Goal: Information Seeking & Learning: Compare options

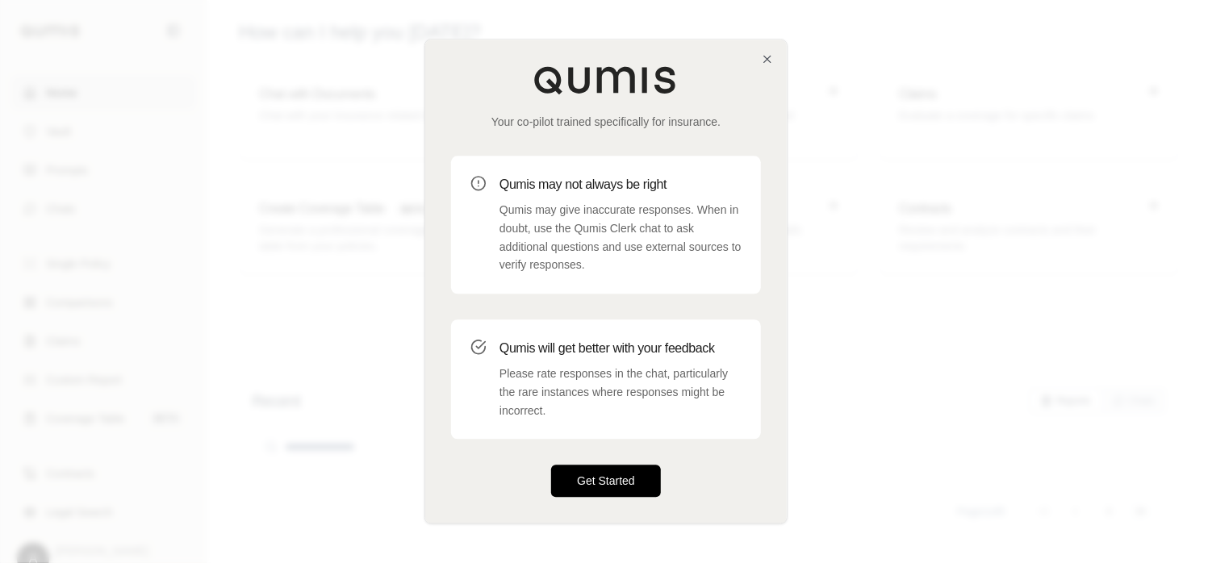
click at [646, 495] on button "Get Started" at bounding box center [606, 482] width 110 height 32
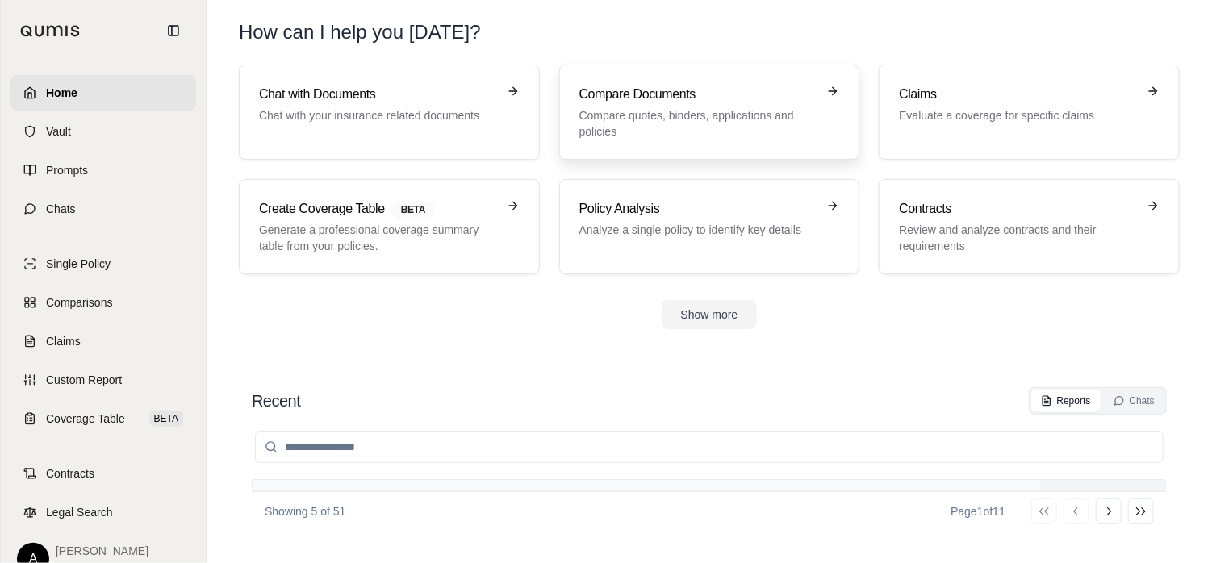
click at [708, 115] on p "Compare quotes, binders, applications and policies" at bounding box center [699, 123] width 238 height 32
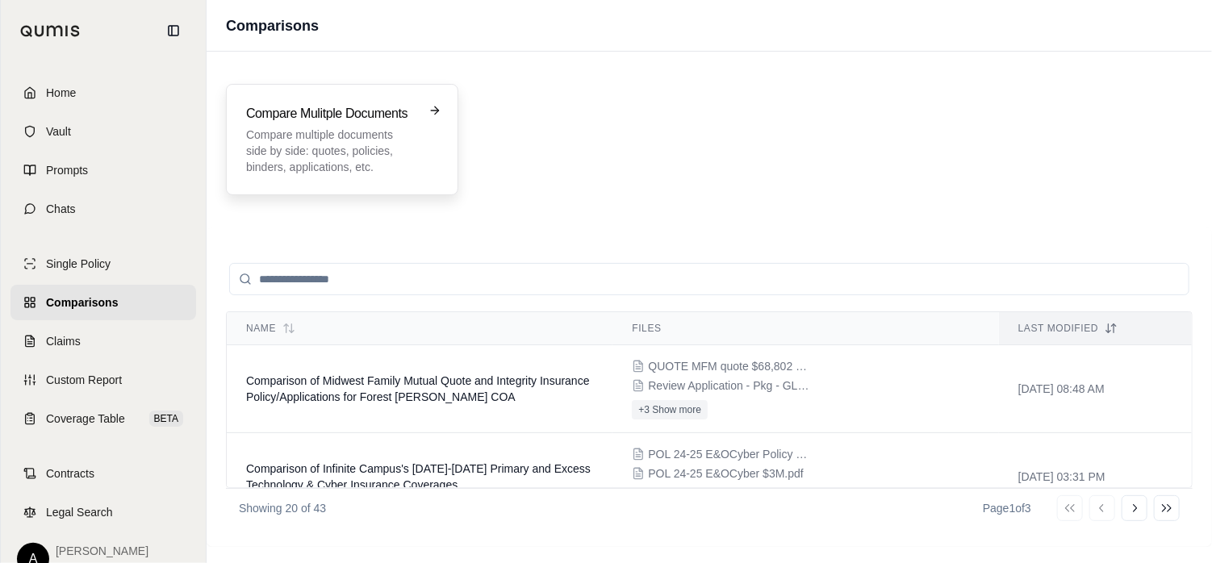
click at [328, 130] on p "Compare multiple documents side by side: quotes, policies, binders, application…" at bounding box center [330, 151] width 169 height 48
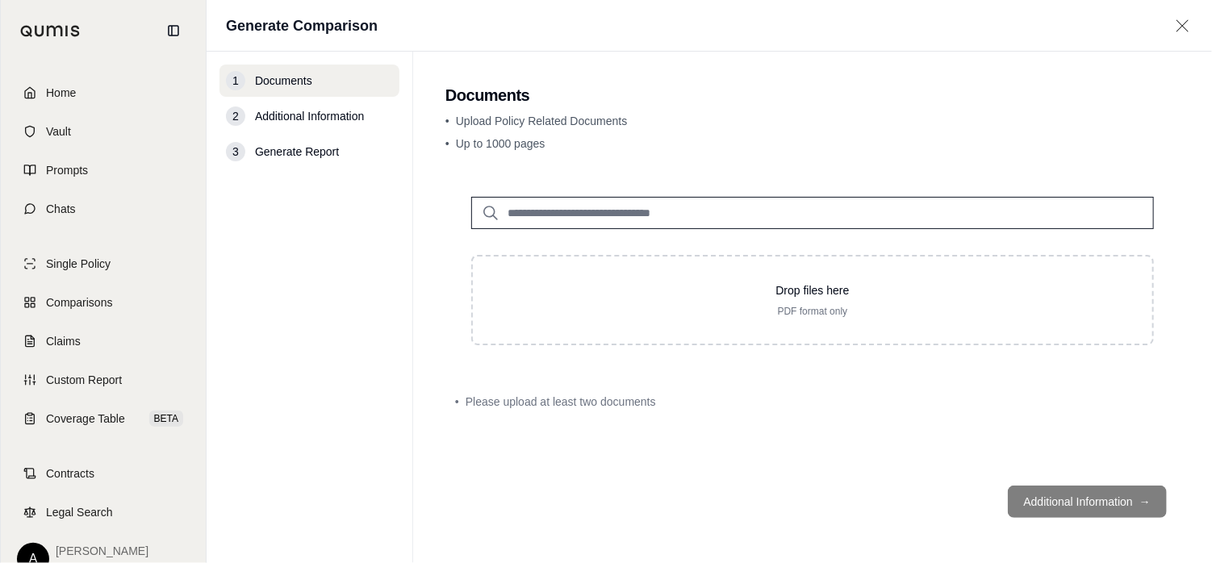
click at [293, 85] on span "Documents" at bounding box center [283, 81] width 57 height 16
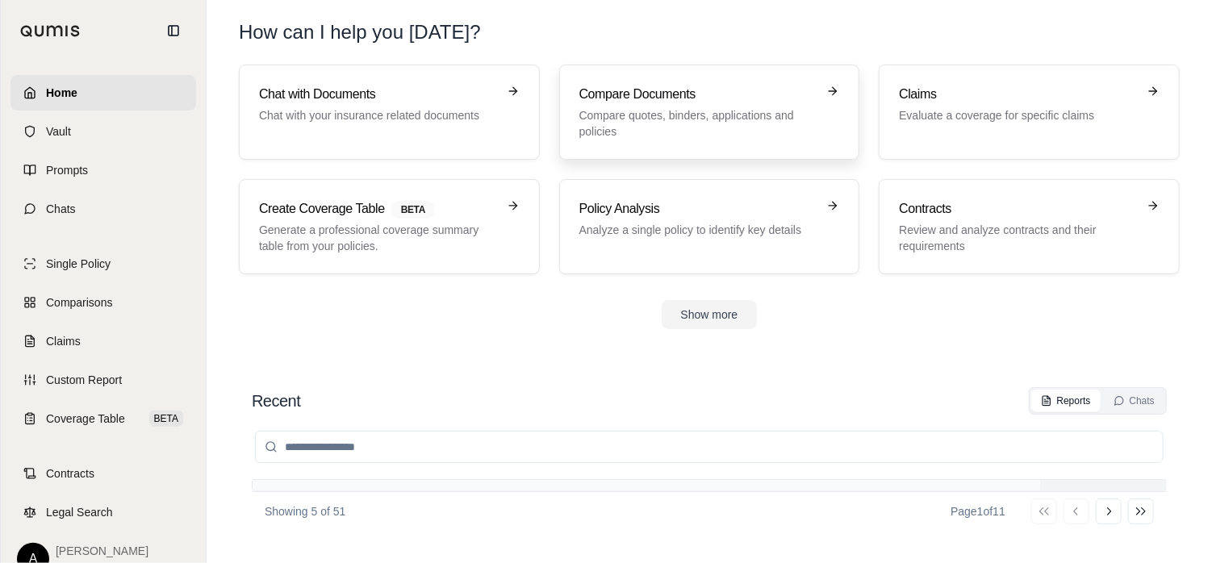
click at [667, 98] on h3 "Compare Documents" at bounding box center [699, 94] width 238 height 19
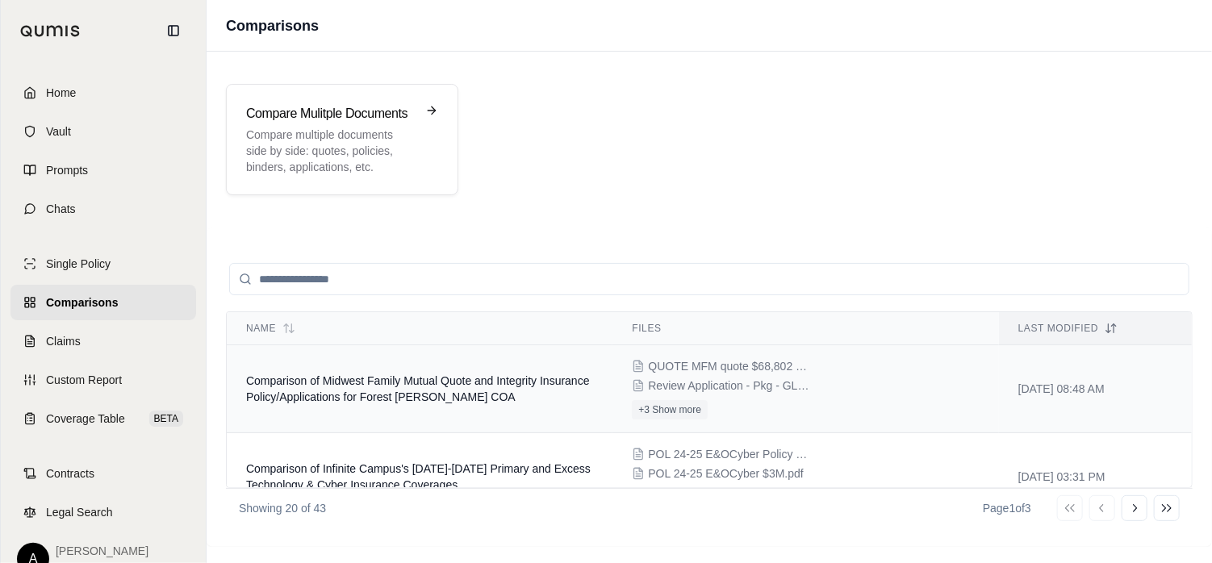
click at [672, 366] on span "QUOTE MFM quote $68,802 - 2526 revised Pkg - GL, Prop, Auto, [PERSON_NAME] (EPL…" at bounding box center [728, 366] width 161 height 16
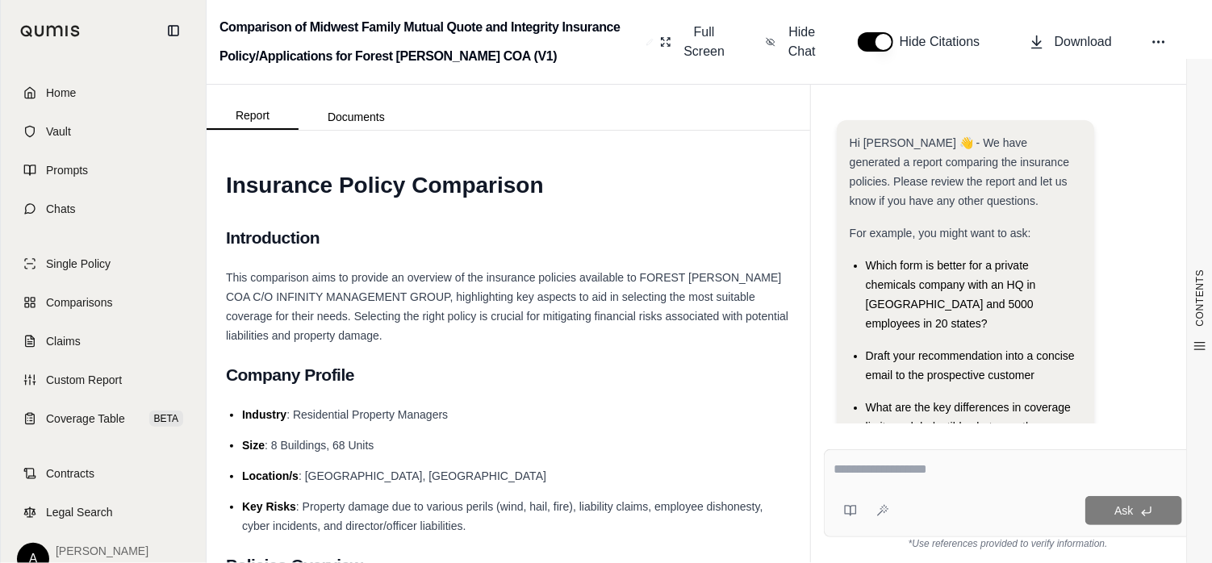
scroll to position [211, 0]
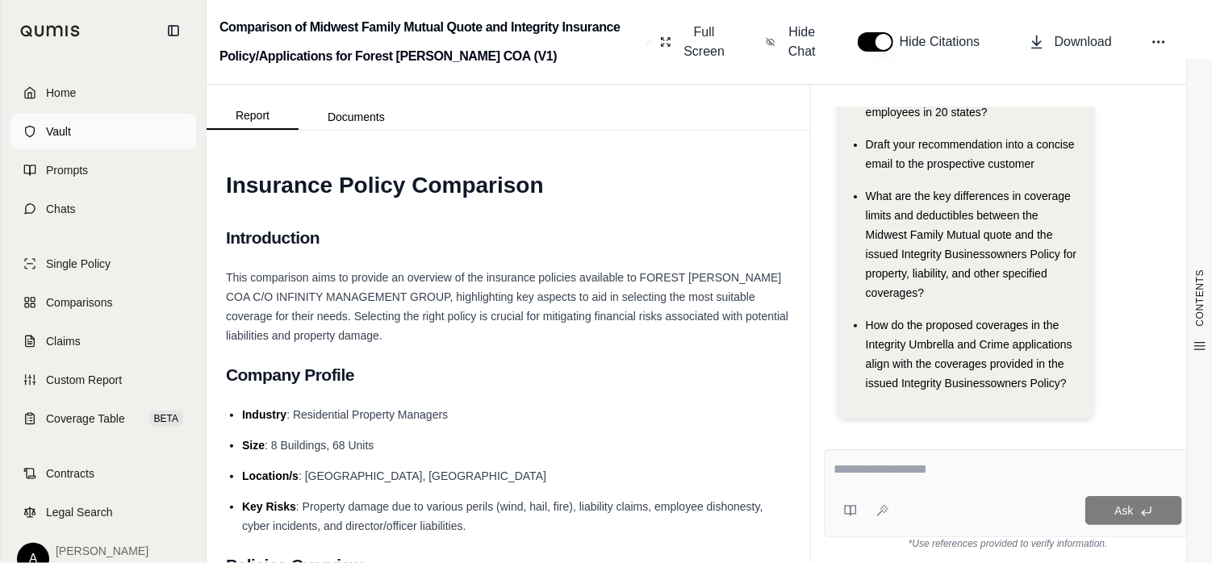
click at [51, 129] on span "Vault" at bounding box center [58, 131] width 25 height 16
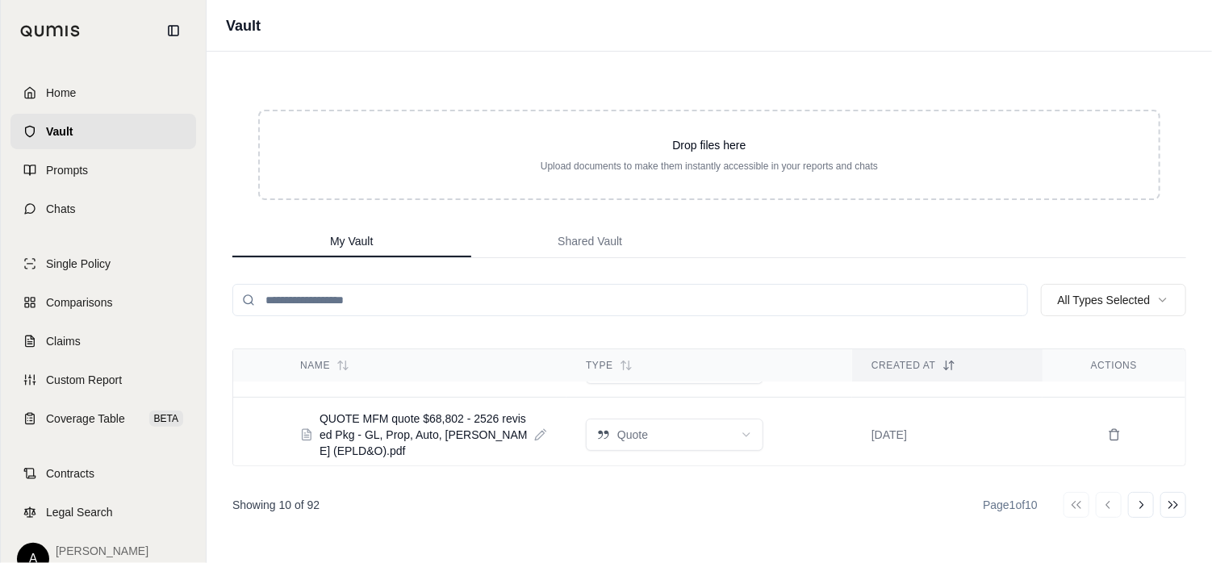
scroll to position [194, 0]
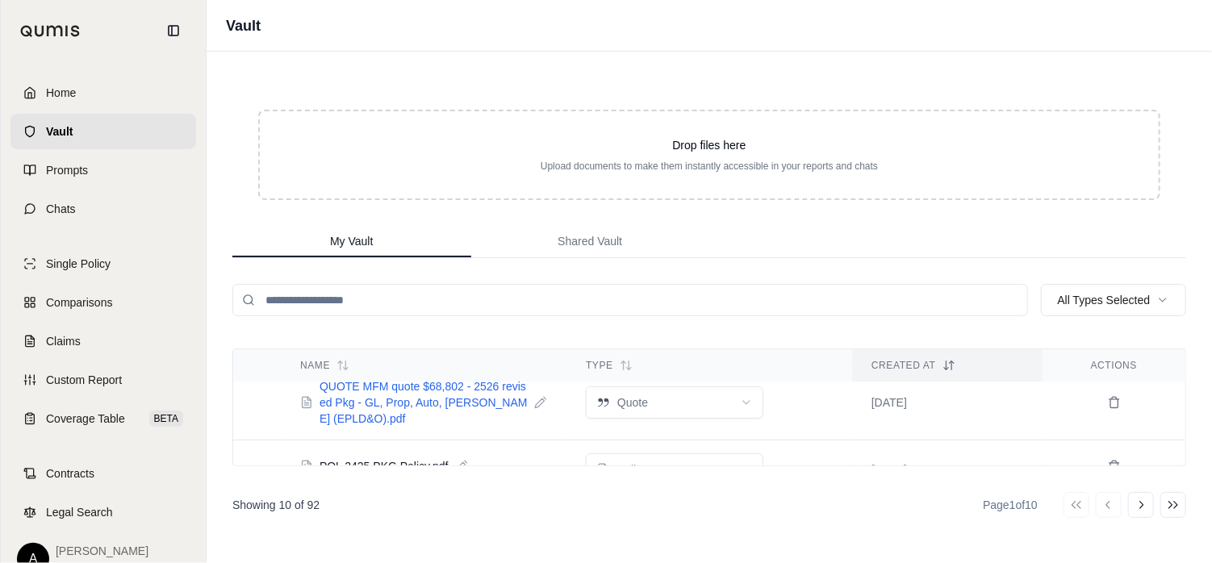
click at [303, 398] on icon at bounding box center [306, 402] width 13 height 13
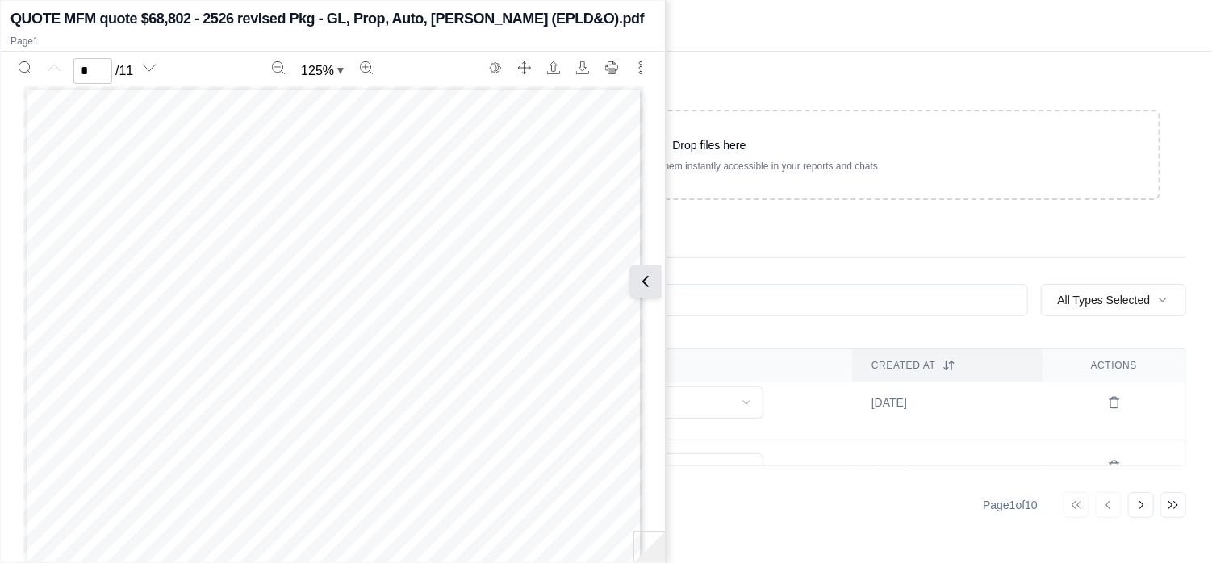
click at [642, 281] on icon at bounding box center [645, 281] width 19 height 19
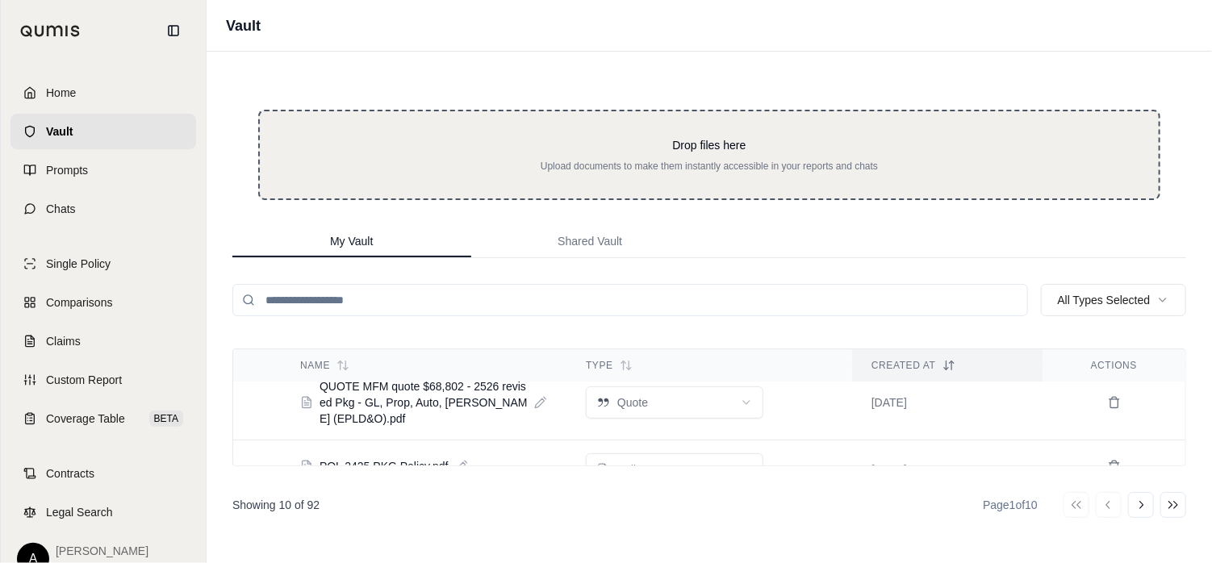
drag, startPoint x: 415, startPoint y: 395, endPoint x: 708, endPoint y: 162, distance: 374.0
click at [708, 162] on div "Drop files here Upload documents to make them instantly accessible in your repo…" at bounding box center [710, 308] width 1006 height 512
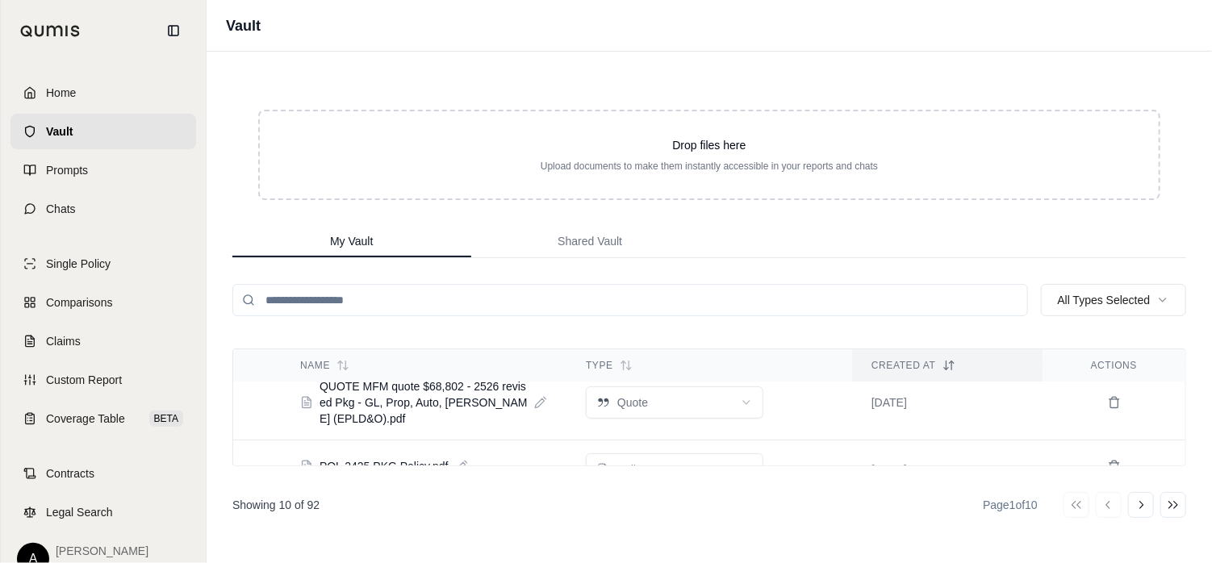
click at [536, 400] on icon at bounding box center [539, 403] width 9 height 9
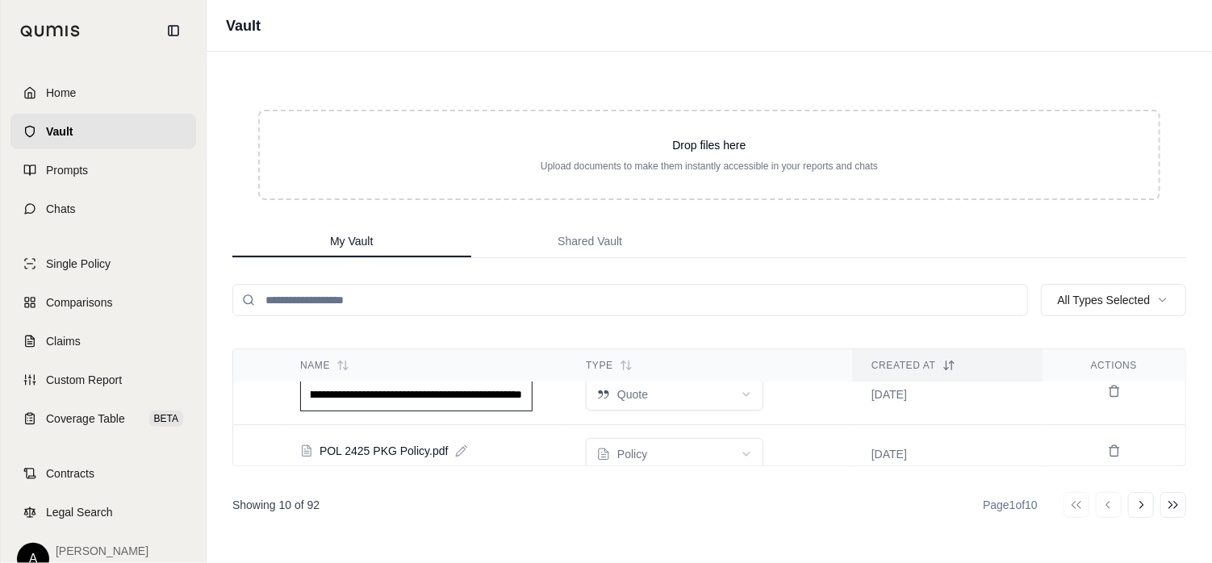
scroll to position [0, 0]
type input "**********"
click at [461, 447] on td "POL 2425 PKG Policy.pdf" at bounding box center [424, 451] width 286 height 42
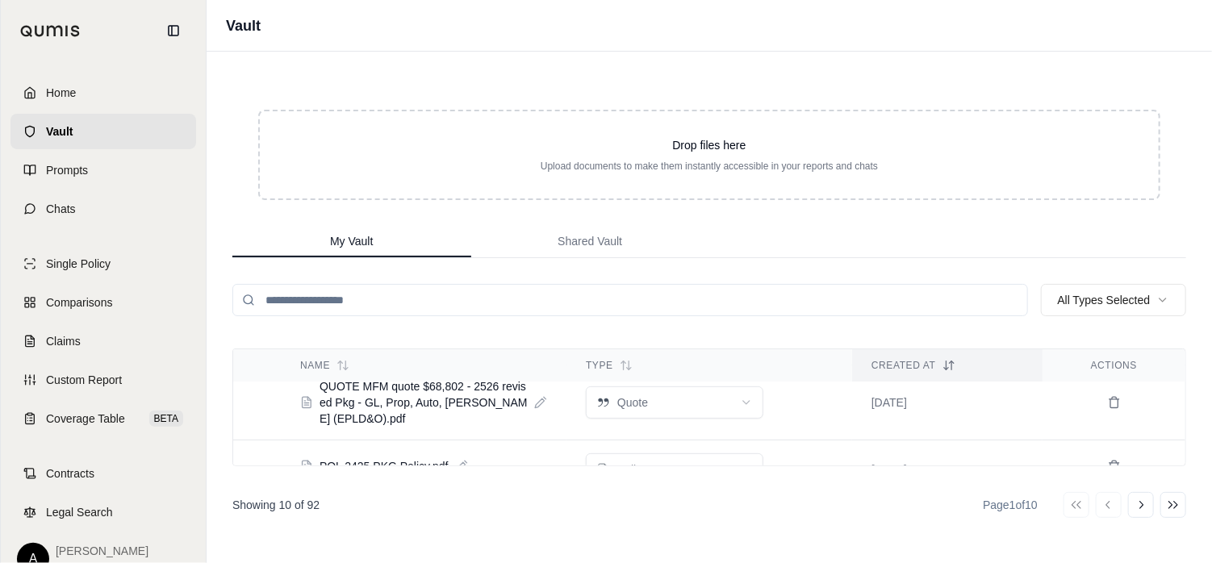
scroll to position [274, 0]
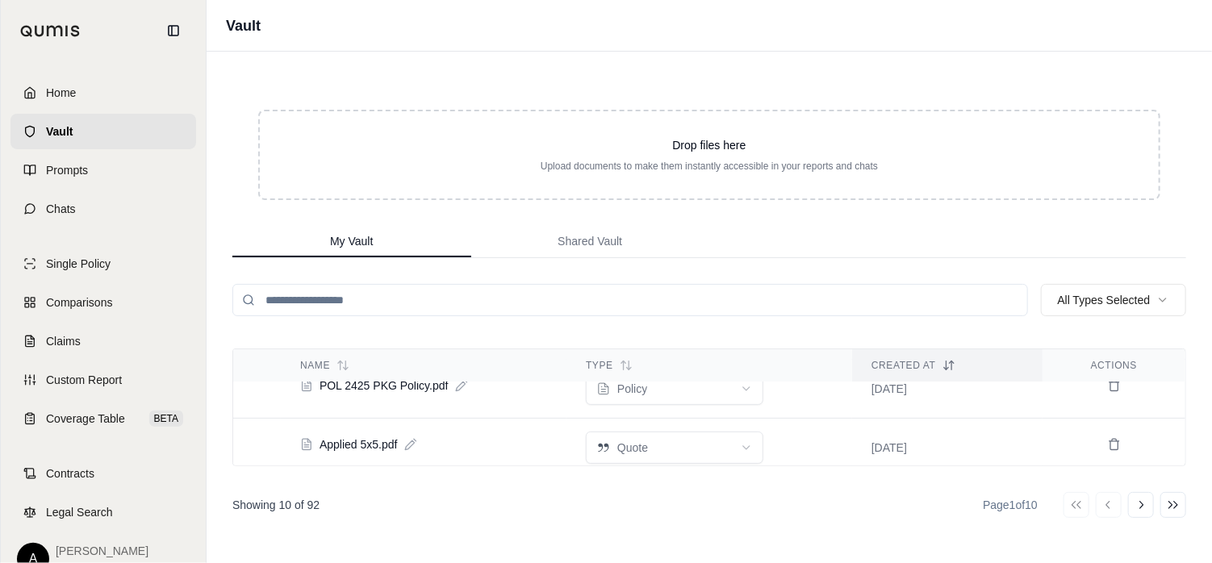
click at [458, 386] on icon at bounding box center [461, 385] width 13 height 13
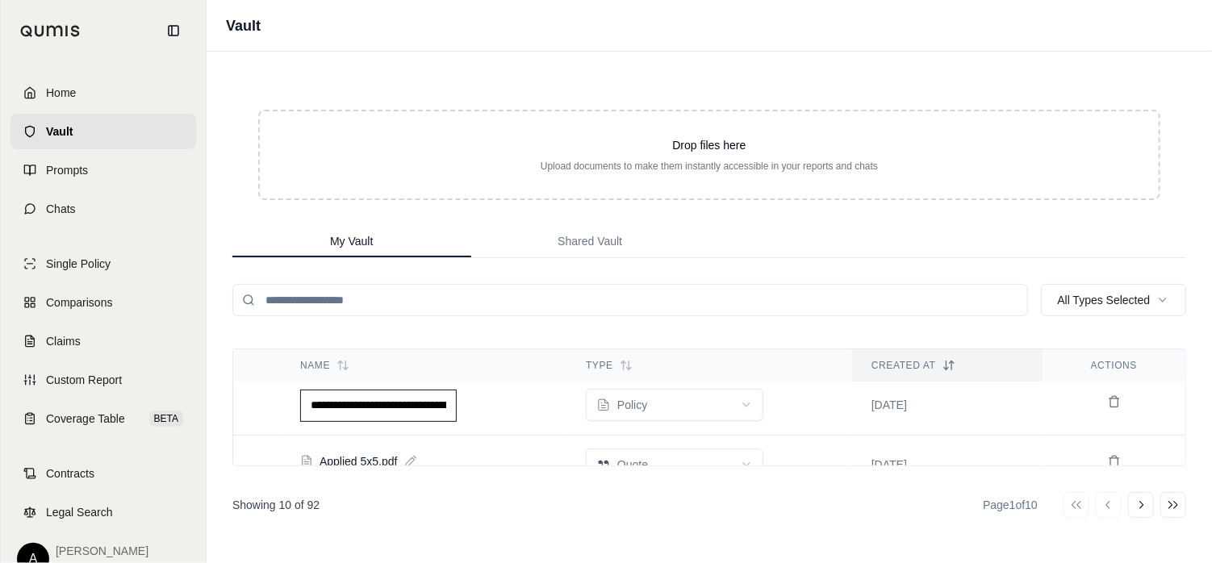
type input "**********"
click at [479, 451] on td "Applied 5x5.pdf" at bounding box center [424, 461] width 286 height 42
click at [383, 453] on span "Applied 5x5.pdf" at bounding box center [359, 461] width 78 height 16
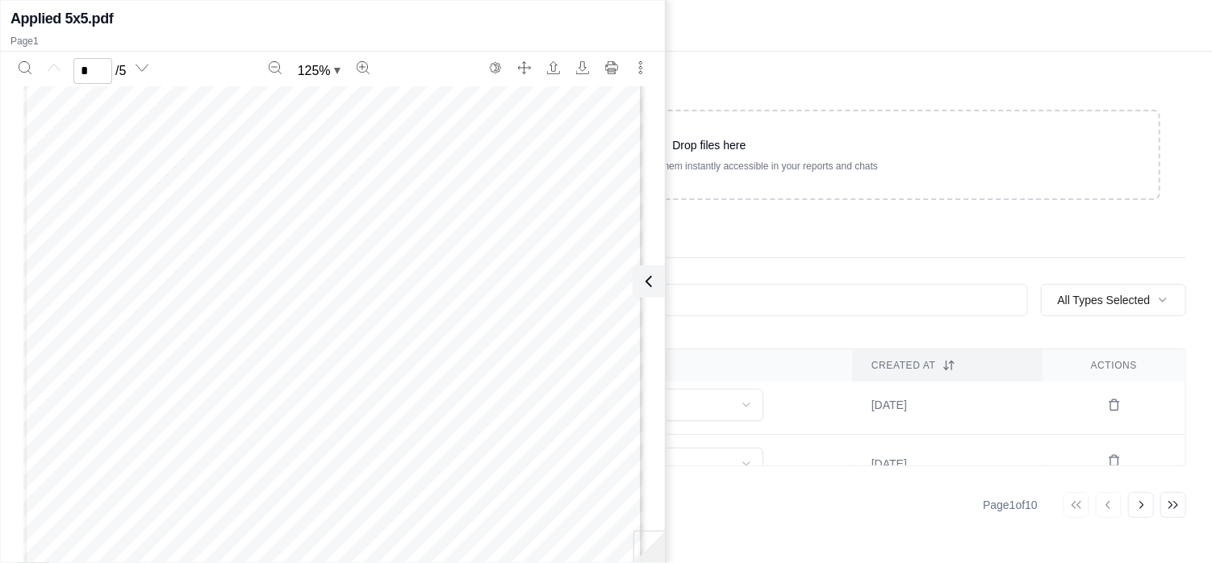
scroll to position [0, 0]
click at [652, 270] on button at bounding box center [646, 282] width 32 height 32
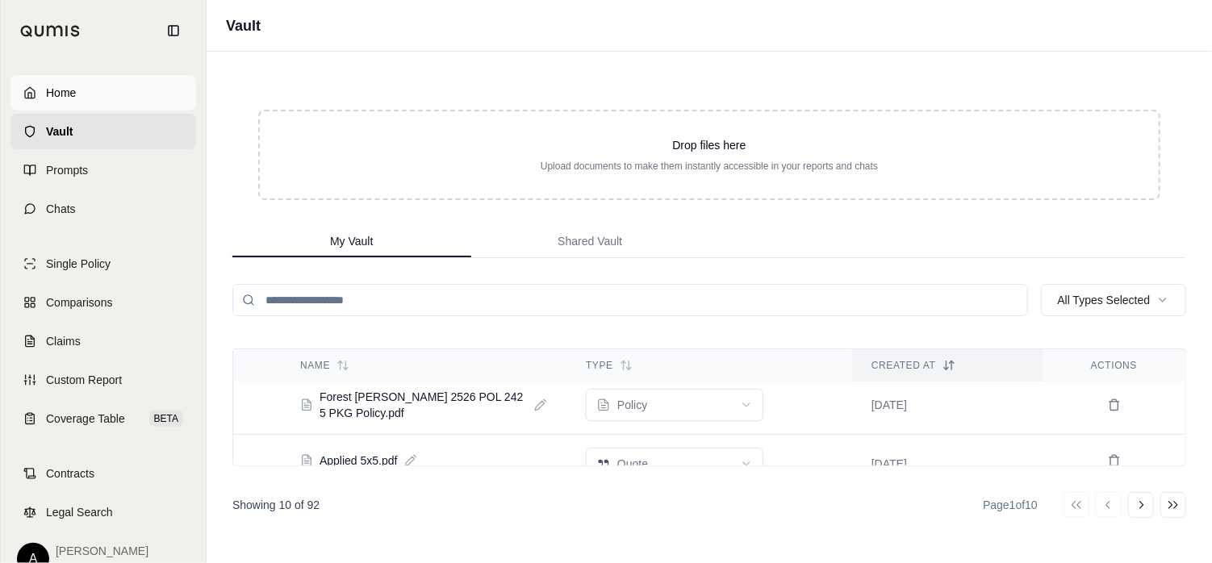
click at [48, 85] on span "Home" at bounding box center [61, 93] width 30 height 16
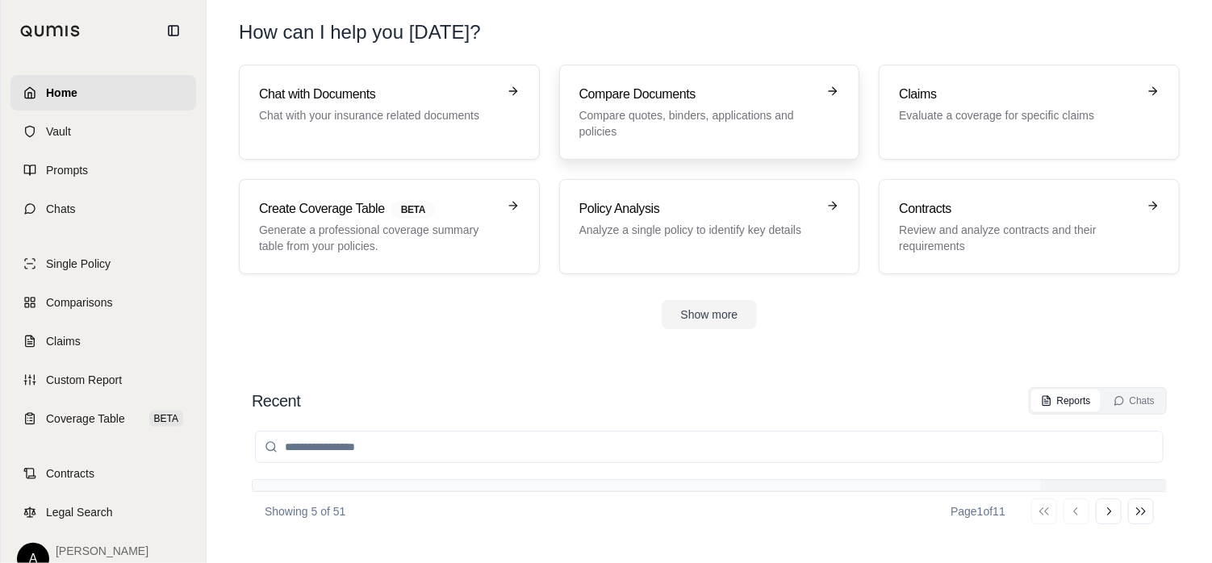
click at [700, 125] on p "Compare quotes, binders, applications and policies" at bounding box center [699, 123] width 238 height 32
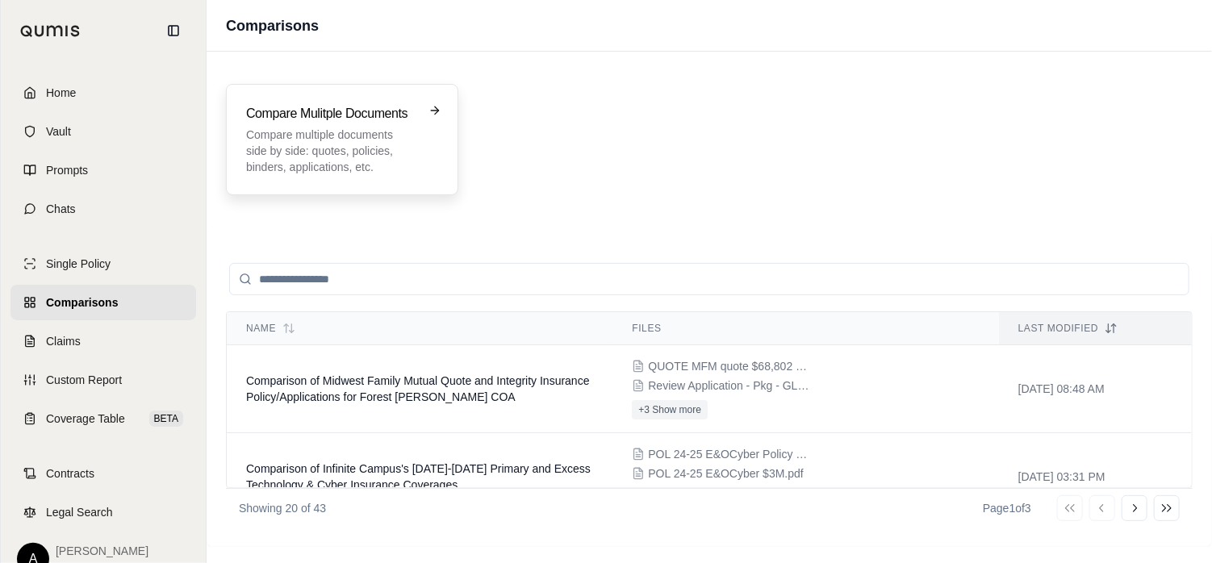
click at [394, 154] on p "Compare multiple documents side by side: quotes, policies, binders, application…" at bounding box center [330, 151] width 169 height 48
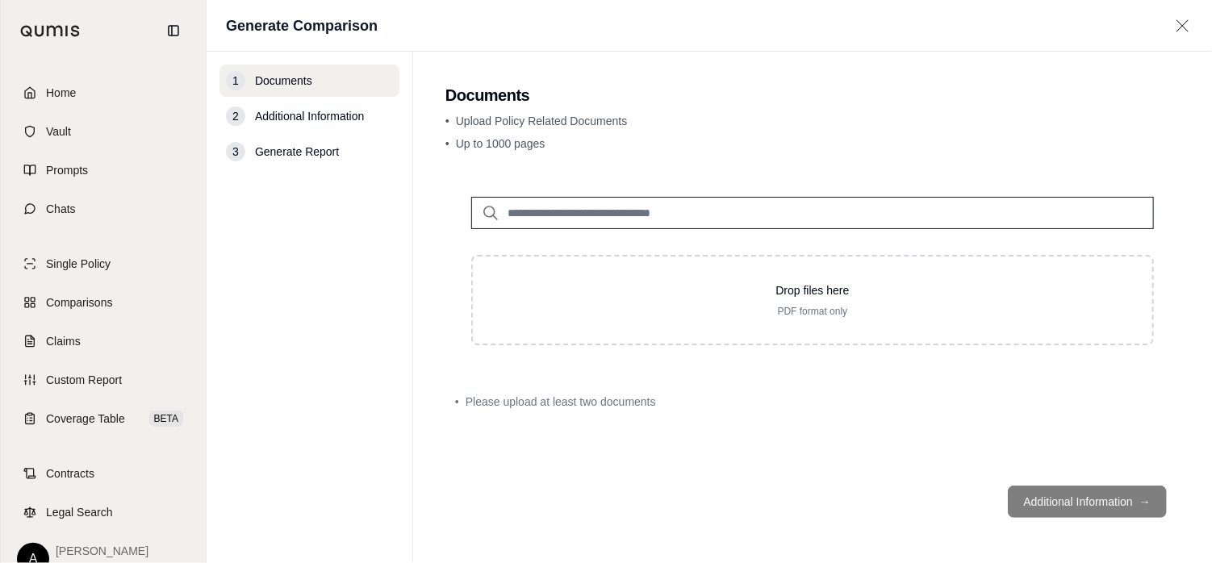
click at [717, 216] on input "search" at bounding box center [812, 213] width 683 height 32
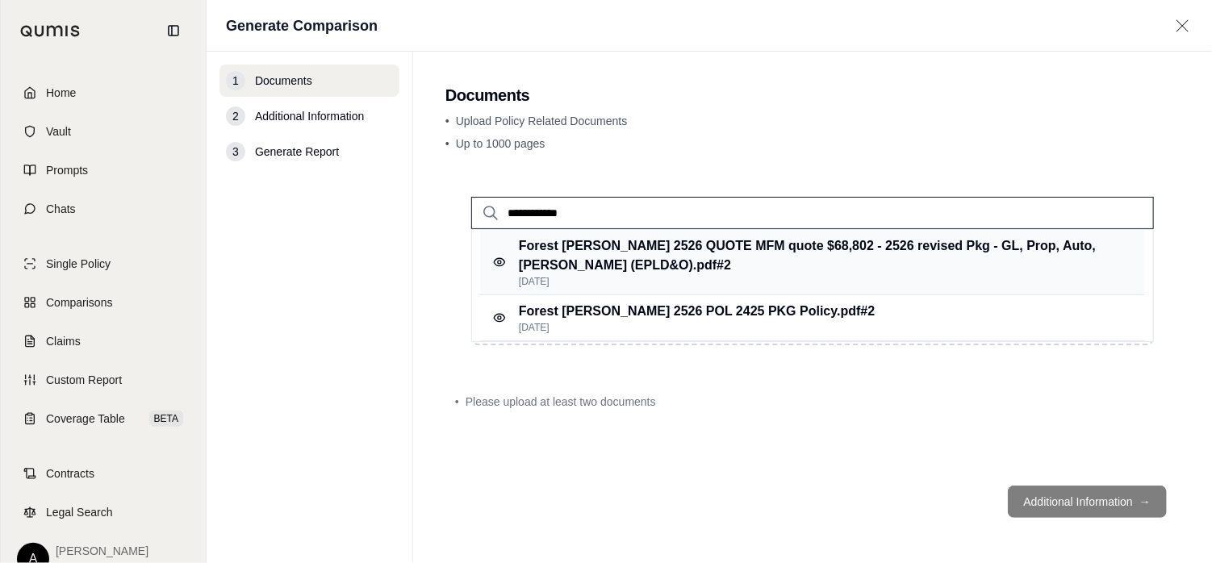
type input "**********"
click at [720, 260] on p "Forest [PERSON_NAME] 2526 QUOTE MFM quote $68,802 - 2526 revised Pkg - GL, Prop…" at bounding box center [817, 255] width 597 height 39
click at [728, 317] on div "Drop files here PDF format only" at bounding box center [812, 300] width 683 height 90
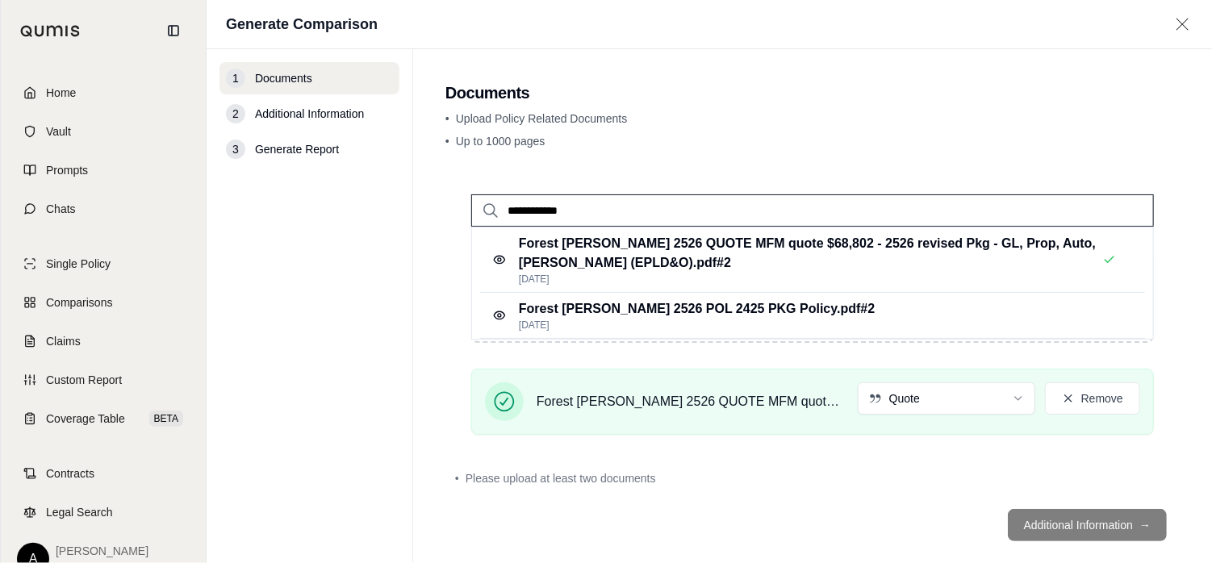
click at [627, 211] on input "**********" at bounding box center [812, 211] width 683 height 32
click at [628, 316] on p "Forest [PERSON_NAME] 2526 POL 2425 PKG Policy.pdf #2" at bounding box center [697, 308] width 356 height 19
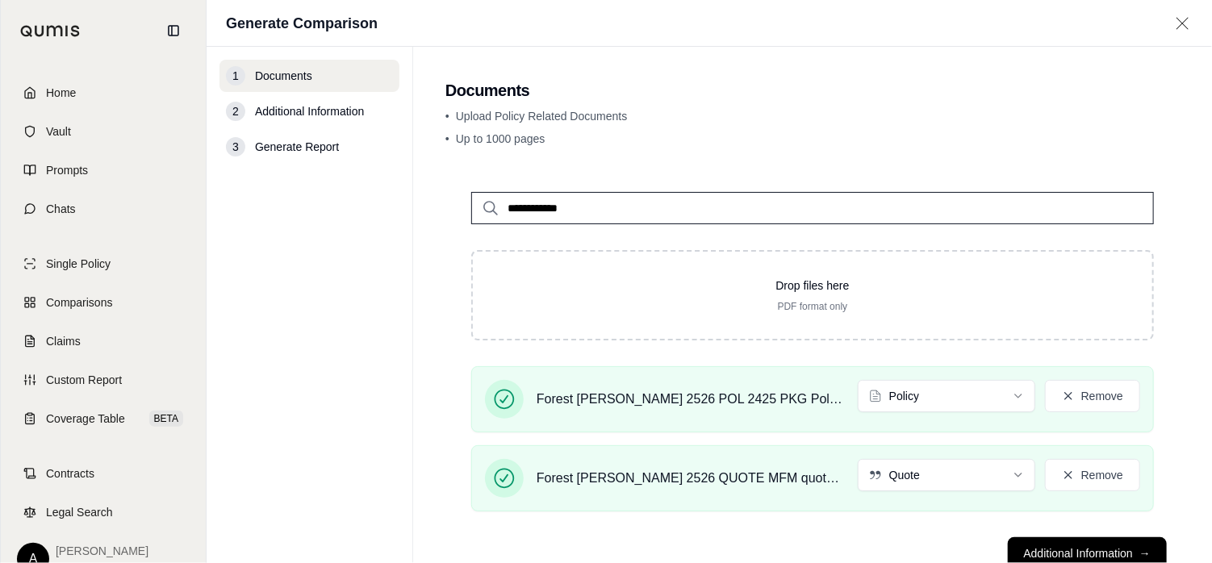
click at [628, 316] on div "Drop files here PDF format only" at bounding box center [812, 295] width 683 height 90
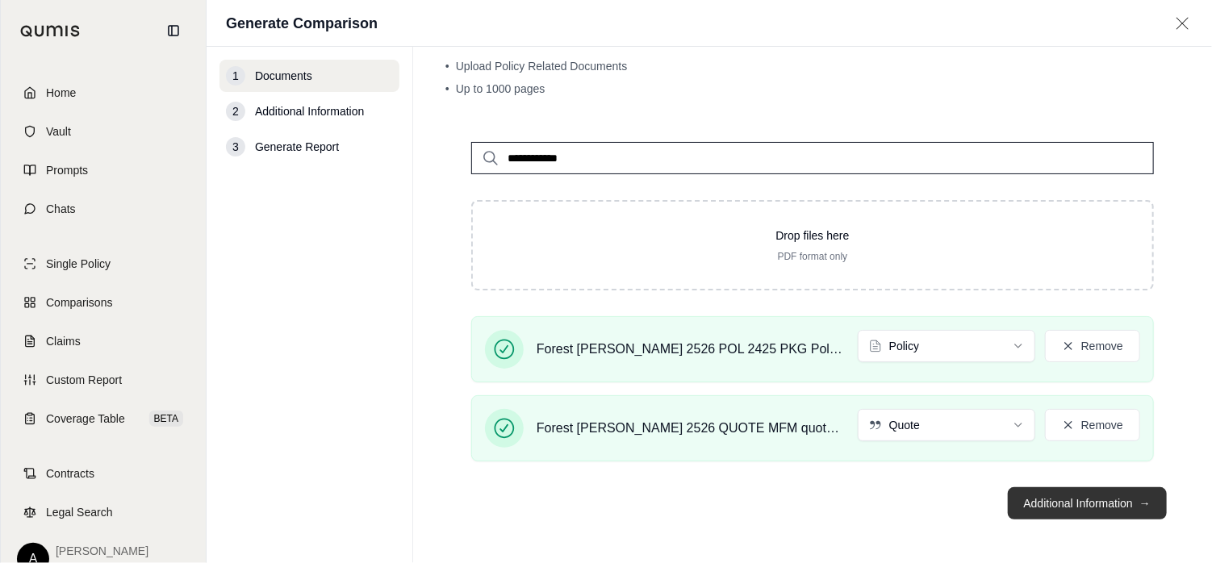
click at [1062, 495] on button "Additional Information →" at bounding box center [1087, 504] width 159 height 32
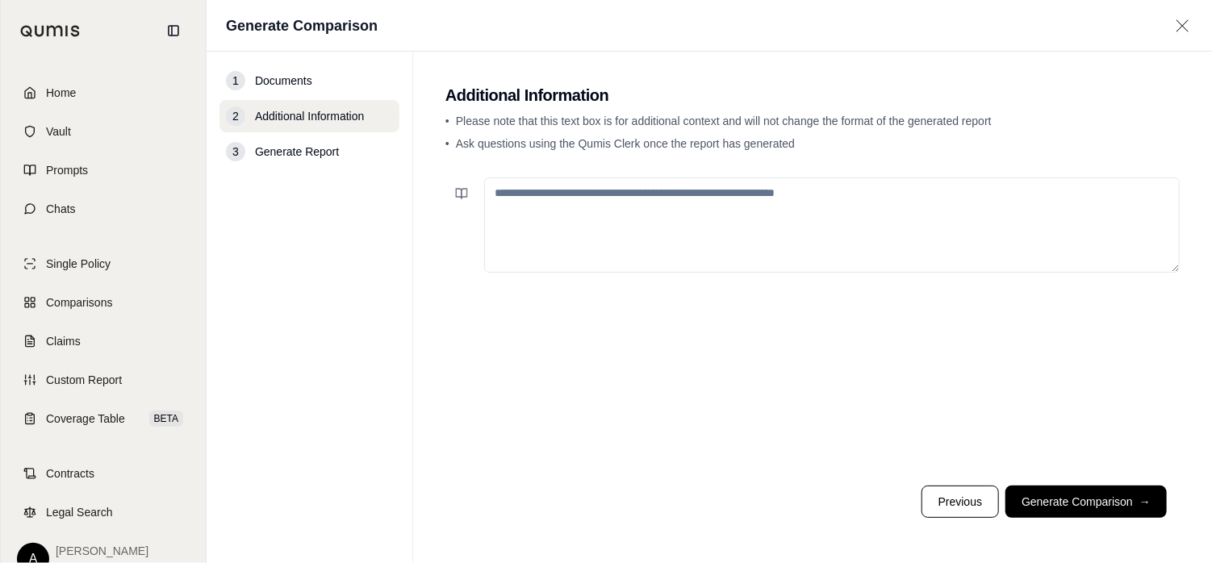
click at [1060, 501] on button "Generate Comparison →" at bounding box center [1086, 502] width 161 height 32
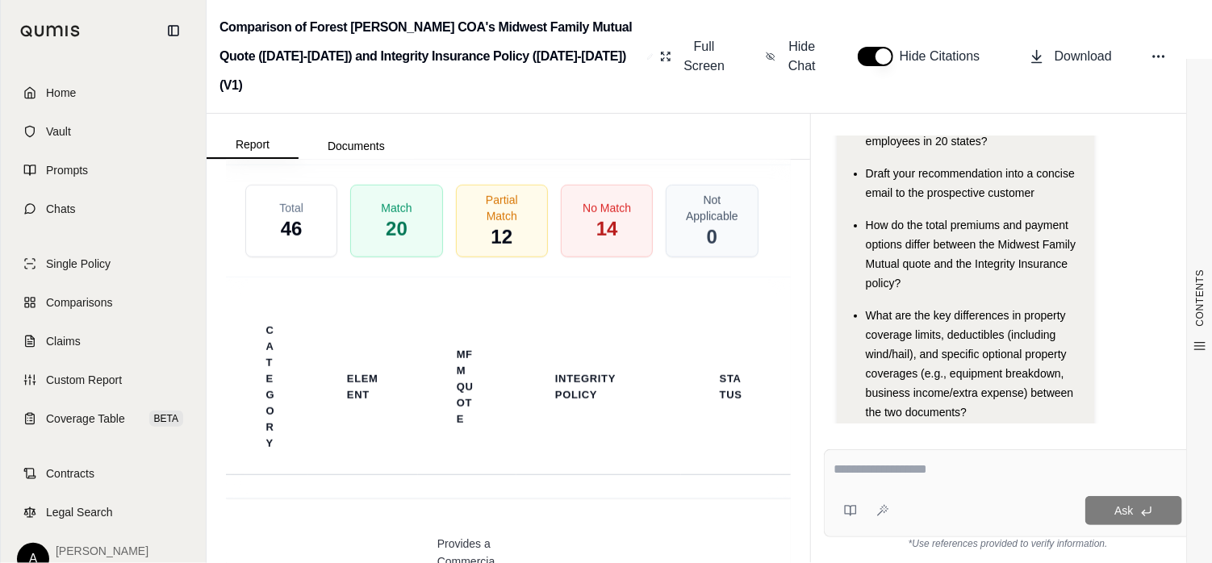
scroll to position [3624, 0]
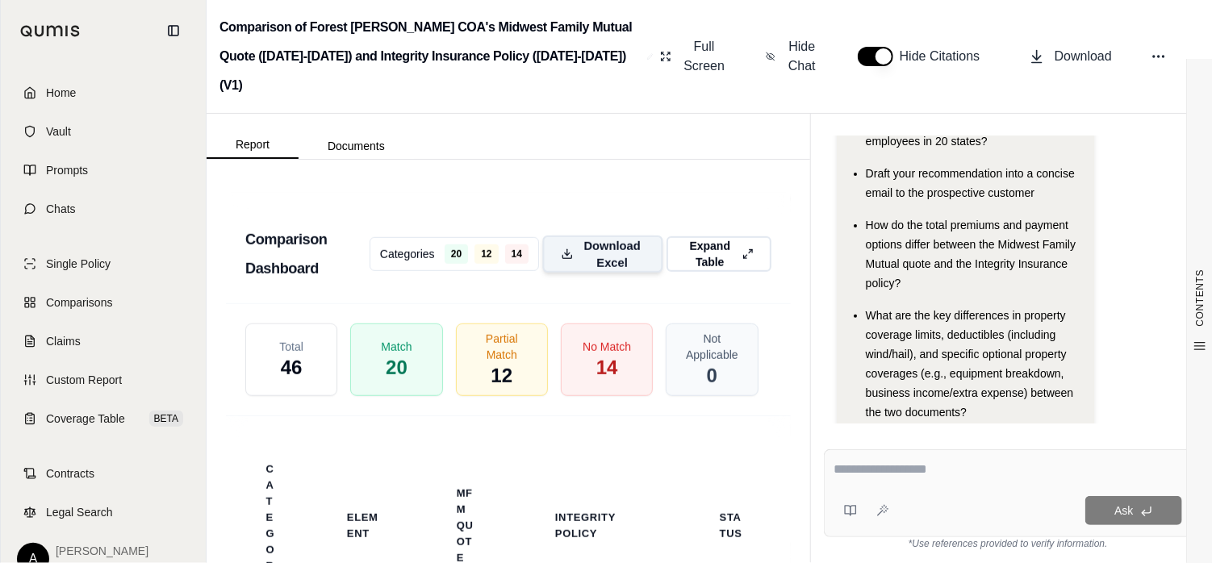
click at [596, 267] on span "Download Excel" at bounding box center [612, 254] width 65 height 34
